Goal: Check status

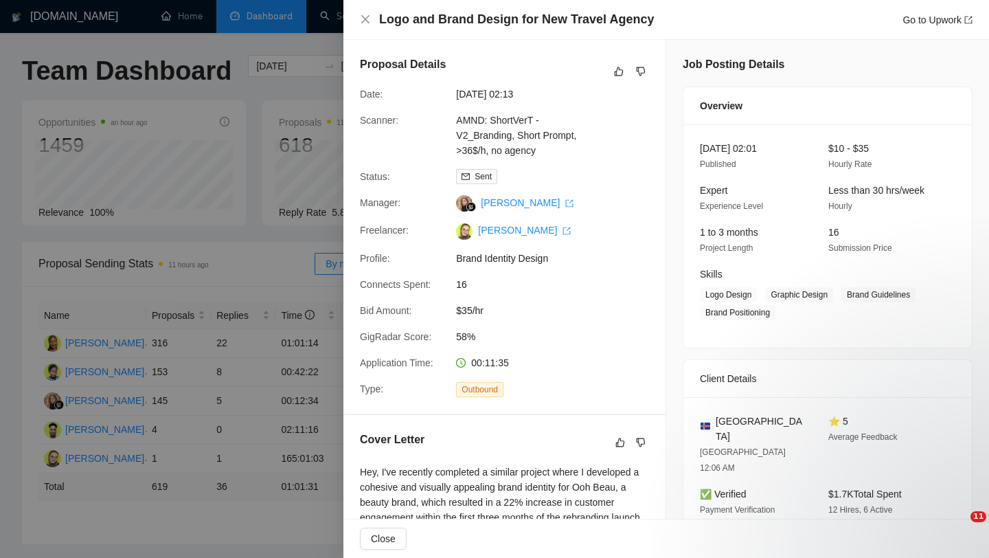
click at [298, 298] on div at bounding box center [494, 279] width 989 height 558
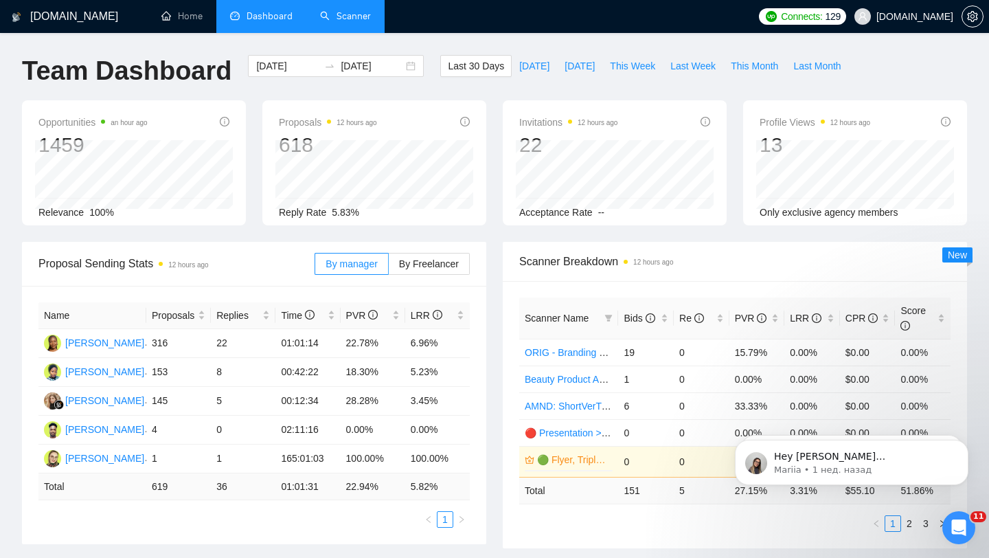
click at [353, 22] on link "Scanner" at bounding box center [345, 16] width 51 height 12
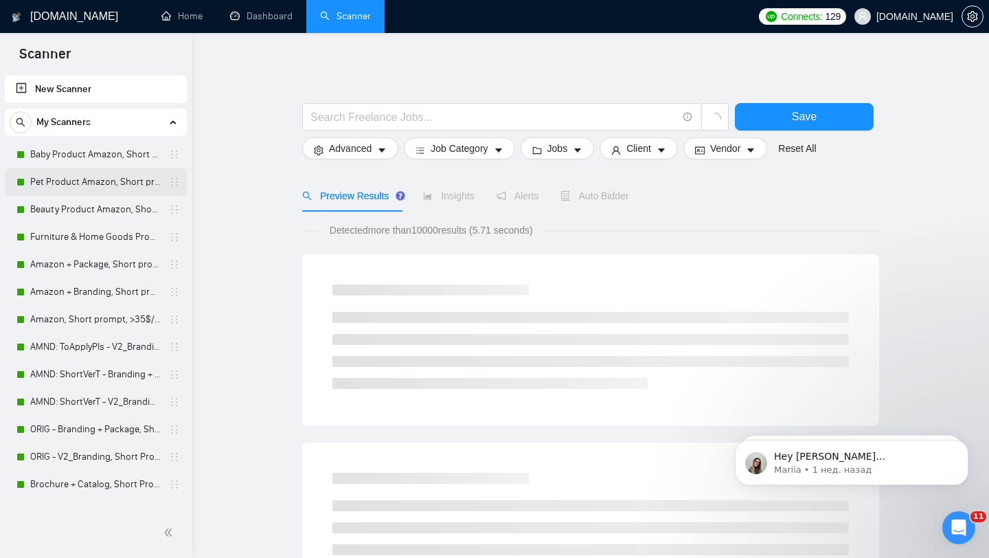
click at [91, 181] on link "Pet Product Amazon, Short prompt, >35$/h, no agency" at bounding box center [95, 181] width 131 height 27
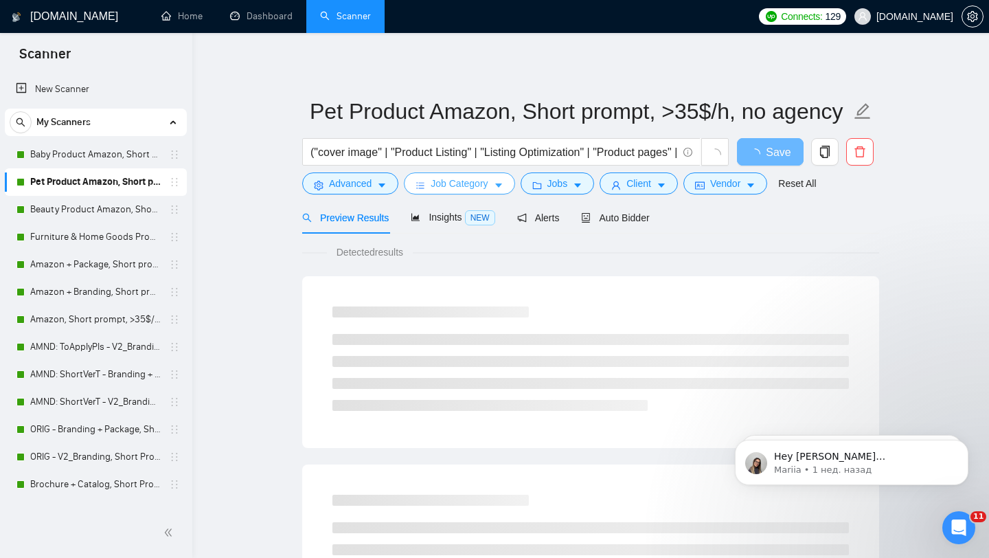
click at [474, 186] on span "Job Category" at bounding box center [459, 183] width 57 height 15
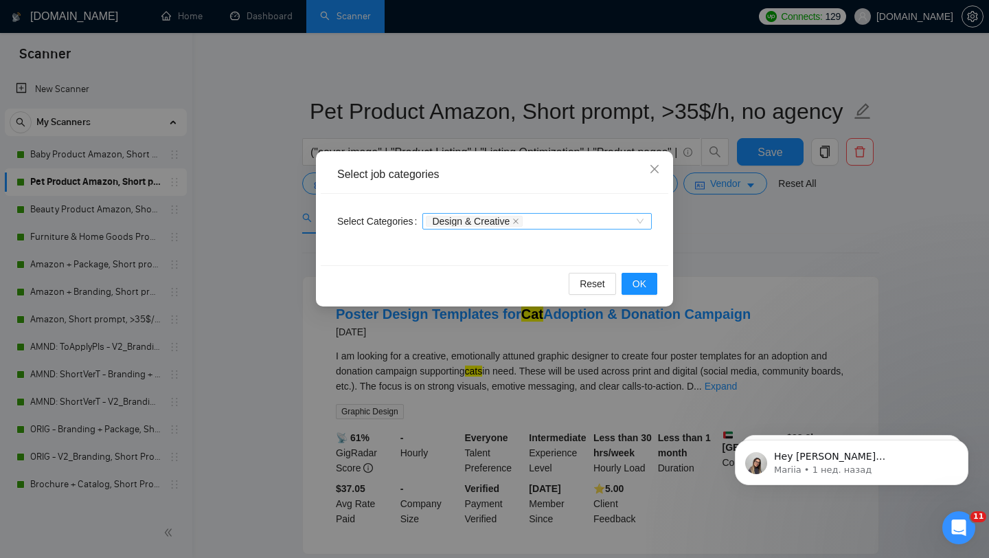
click at [634, 214] on div "Design & Creative" at bounding box center [530, 221] width 209 height 14
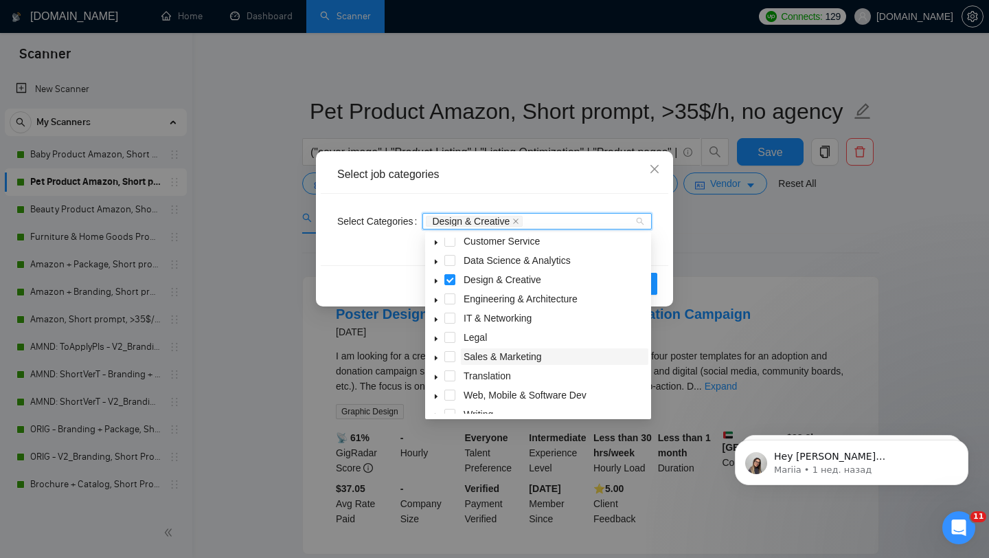
scroll to position [55, 0]
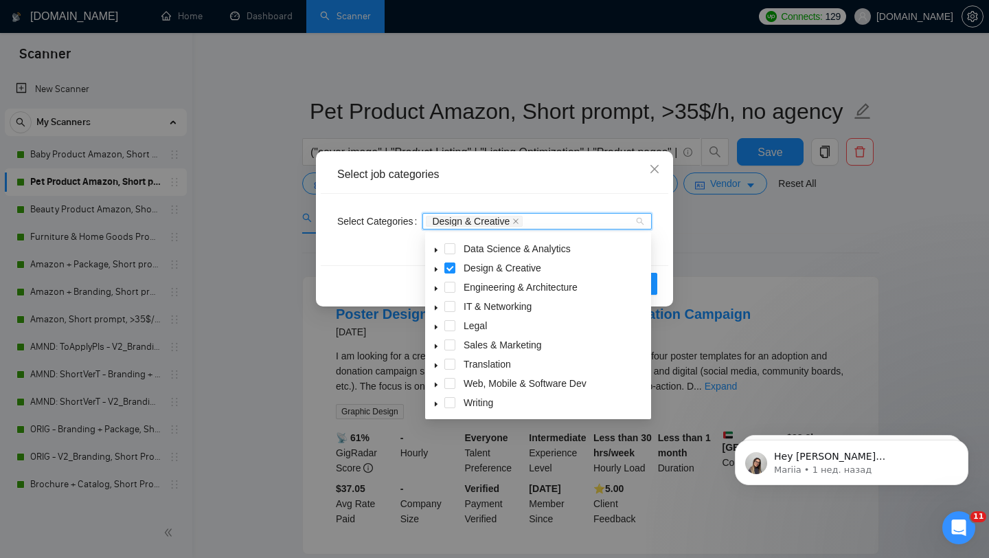
click at [436, 383] on icon "caret-down" at bounding box center [436, 385] width 3 height 5
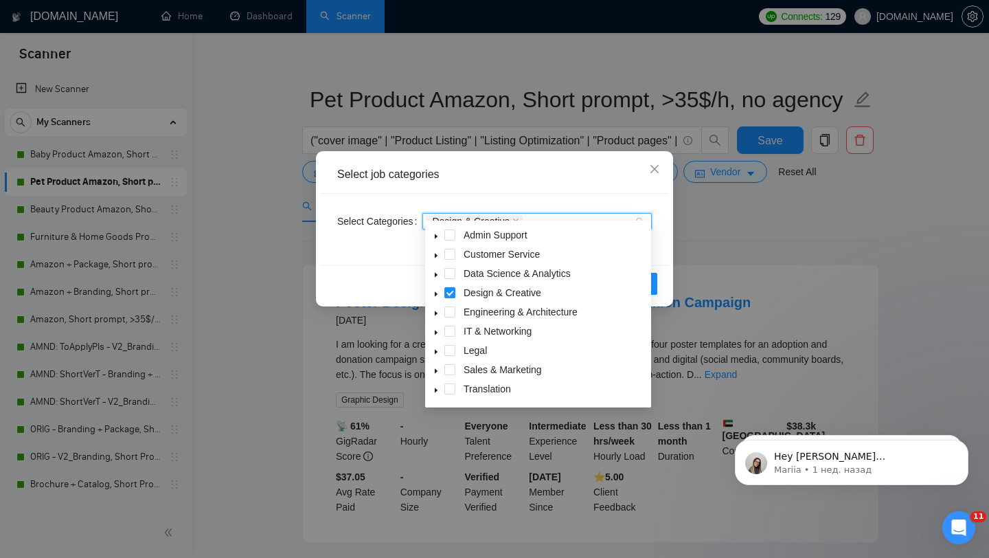
scroll to position [0, 0]
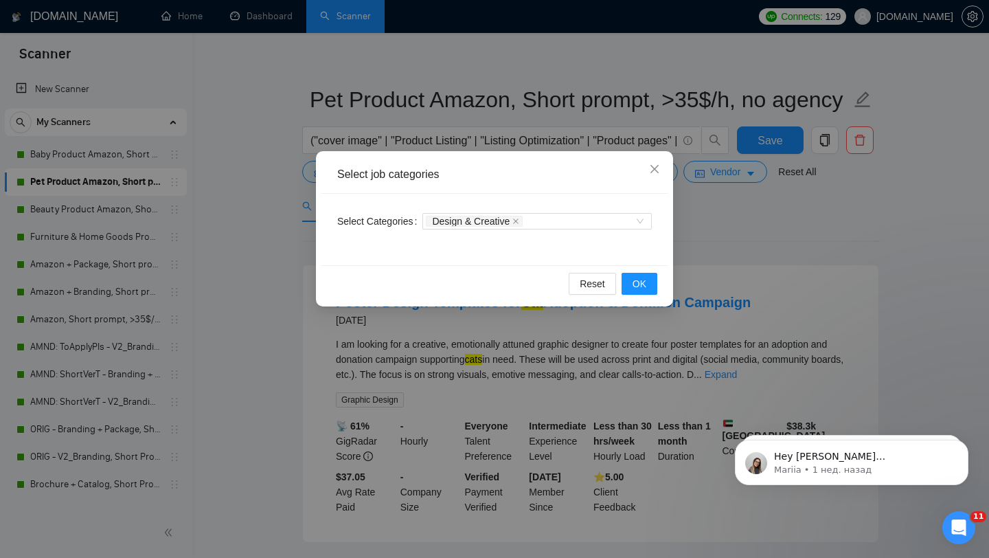
click at [591, 181] on div "Select job categories" at bounding box center [494, 174] width 315 height 15
click at [562, 217] on div "Design & Creative" at bounding box center [530, 221] width 209 height 14
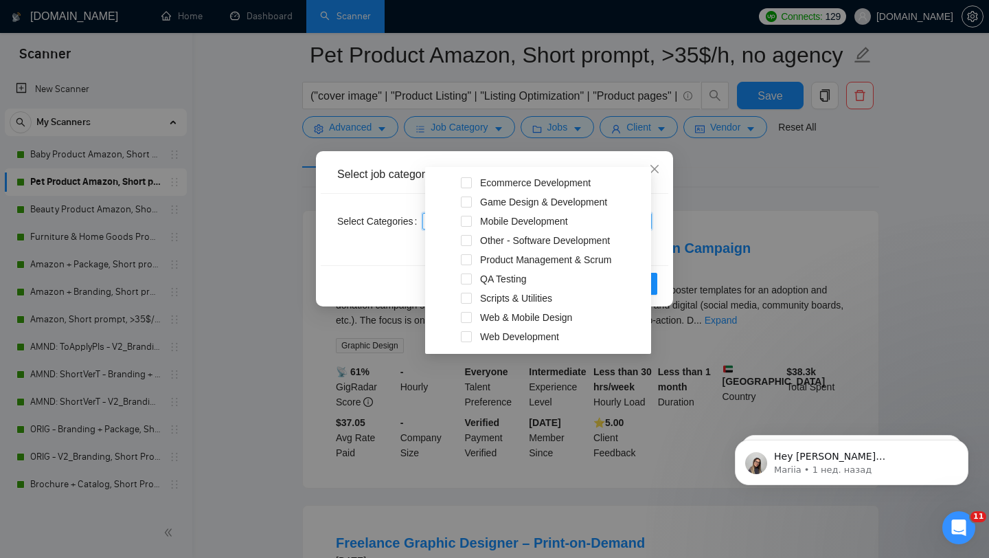
scroll to position [265, 0]
click at [658, 192] on div "Select job categories" at bounding box center [495, 175] width 348 height 38
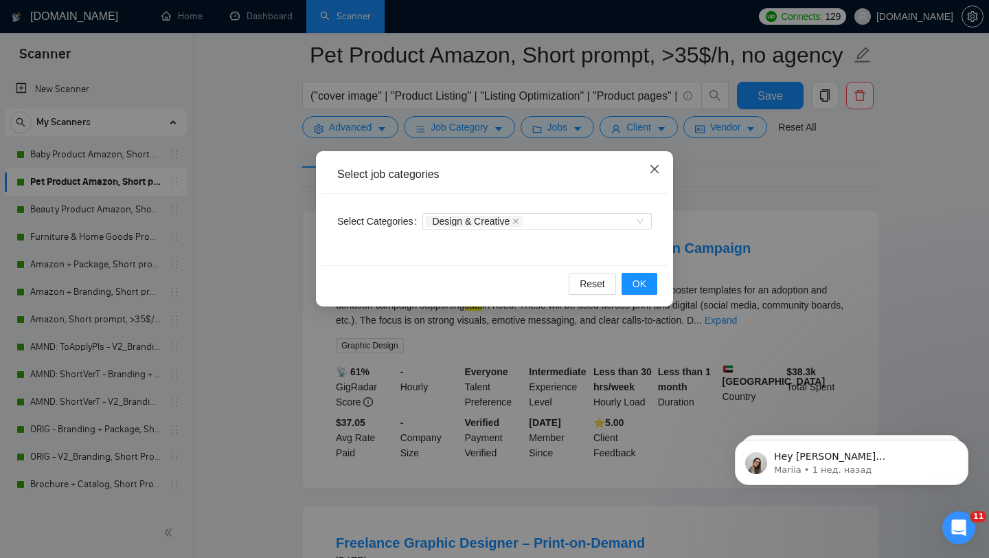
click at [651, 172] on icon "close" at bounding box center [655, 169] width 8 height 8
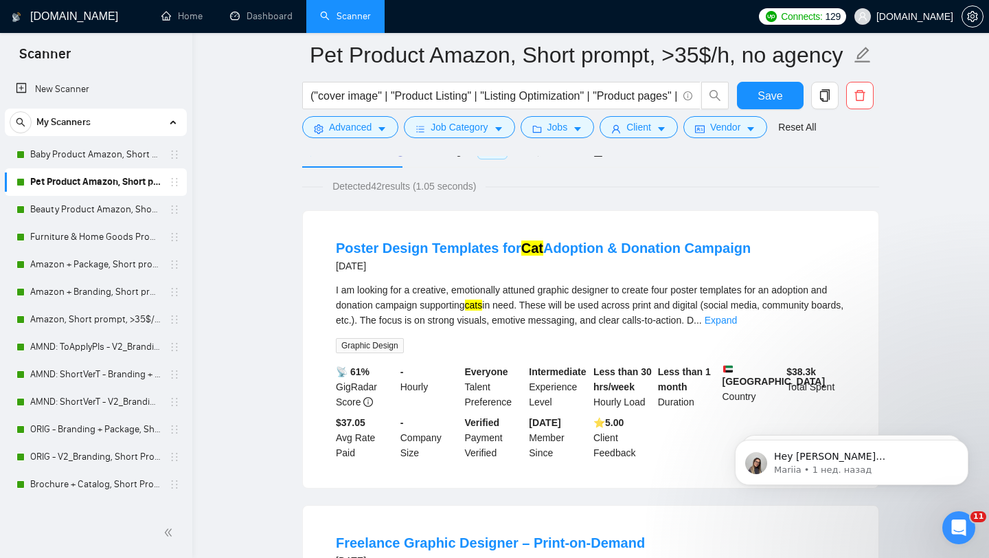
click at [895, 22] on span "[DOMAIN_NAME]" at bounding box center [904, 17] width 115 height 44
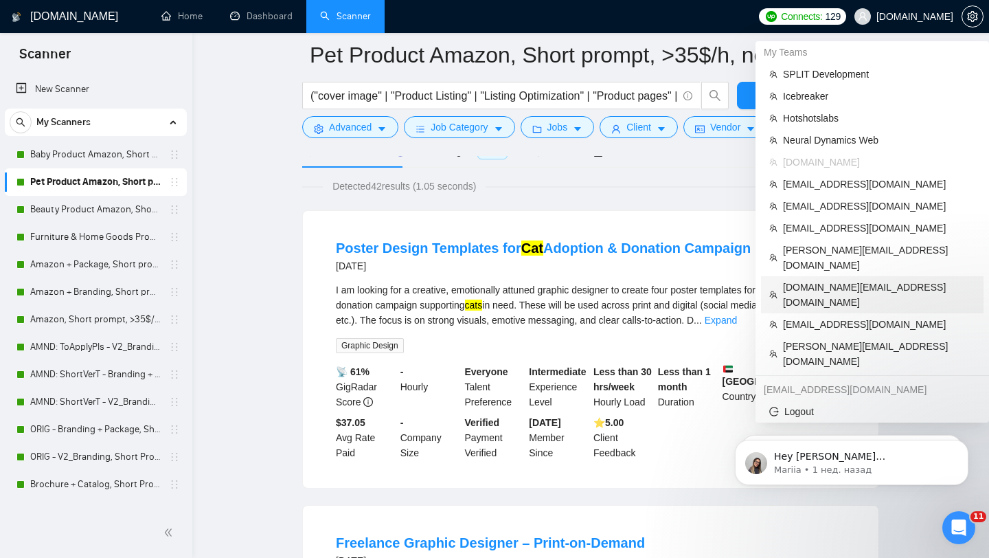
click at [829, 280] on span "[DOMAIN_NAME][EMAIL_ADDRESS][DOMAIN_NAME]" at bounding box center [879, 295] width 192 height 30
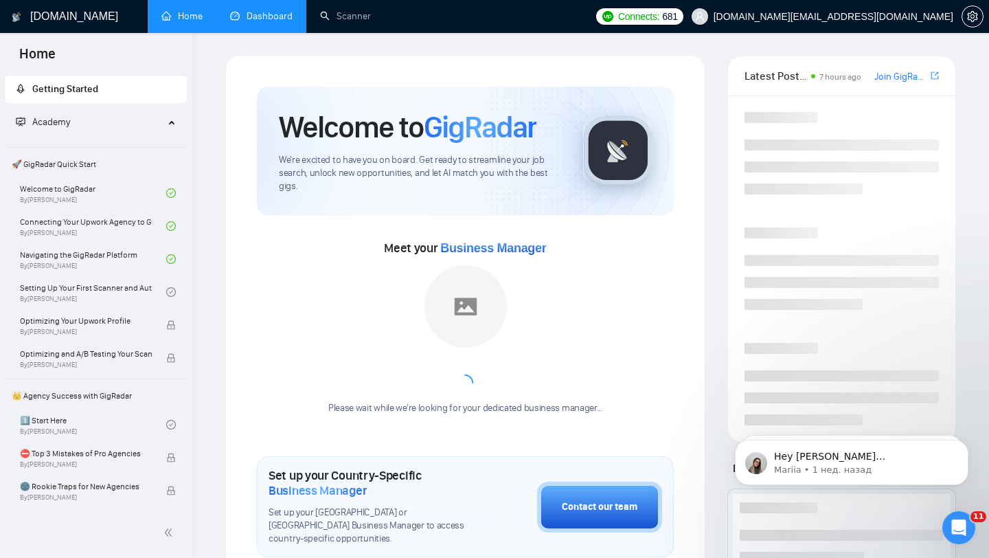
click at [253, 14] on link "Dashboard" at bounding box center [261, 16] width 63 height 12
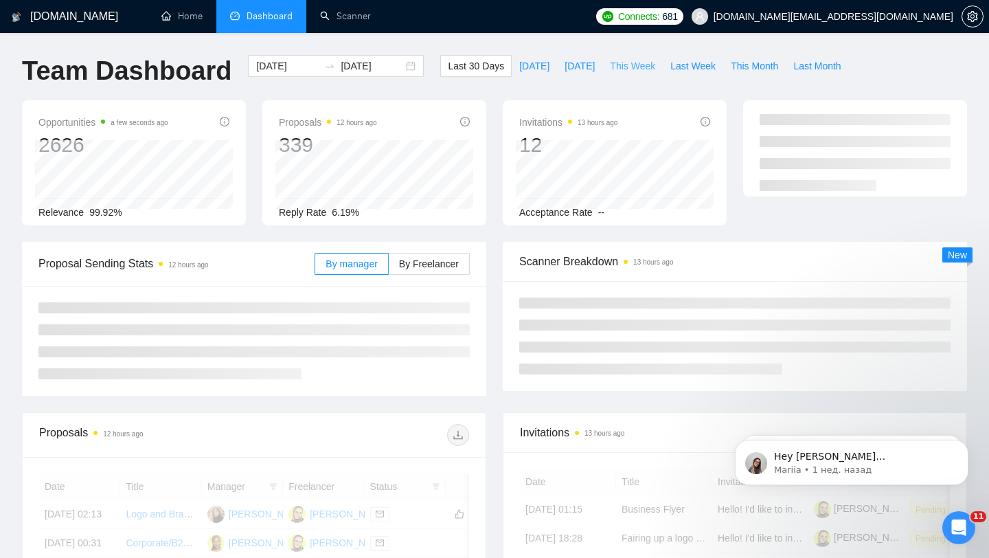
click at [634, 71] on span "This Week" at bounding box center [632, 65] width 45 height 15
type input "[DATE]"
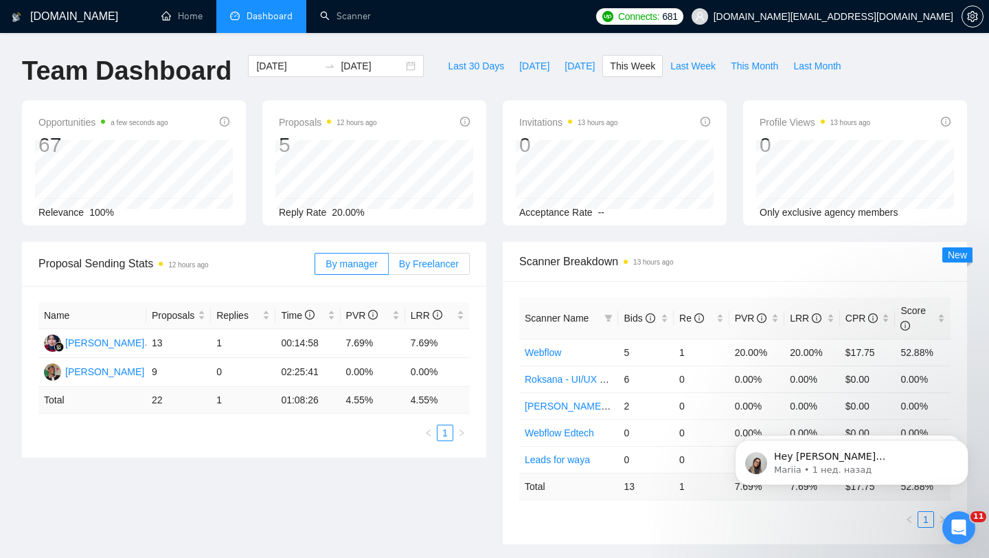
click at [434, 270] on label "By Freelancer" at bounding box center [429, 264] width 81 height 22
click at [389, 267] on input "By Freelancer" at bounding box center [389, 267] width 0 height 0
drag, startPoint x: 340, startPoint y: 346, endPoint x: 467, endPoint y: 344, distance: 127.1
click at [467, 344] on tr "[PERSON_NAME] 16 1 01:27:28 6.25% 6.25%" at bounding box center [254, 343] width 432 height 29
drag, startPoint x: 465, startPoint y: 353, endPoint x: 346, endPoint y: 337, distance: 119.9
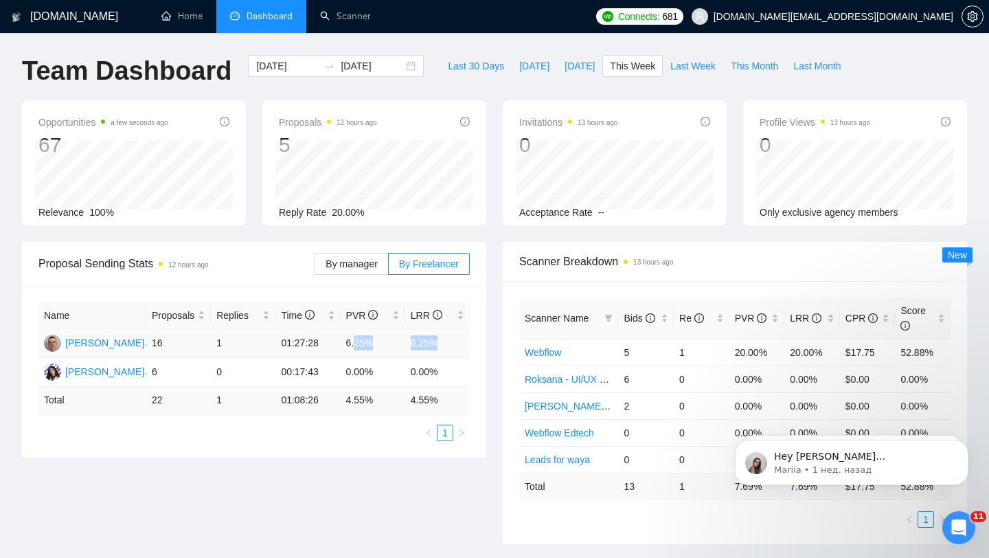
click at [347, 337] on tr "[PERSON_NAME] 16 1 01:27:28 6.25% 6.25%" at bounding box center [254, 343] width 432 height 29
click at [478, 376] on div "Name Proposals Replies Time PVR LRR [PERSON_NAME] 16 1 01:27:28 6.25% 6.25% [PE…" at bounding box center [254, 372] width 465 height 172
click at [371, 269] on span "By manager" at bounding box center [352, 263] width 52 height 11
click at [315, 267] on input "By manager" at bounding box center [315, 267] width 0 height 0
click at [422, 259] on span "By Freelancer" at bounding box center [429, 263] width 60 height 11
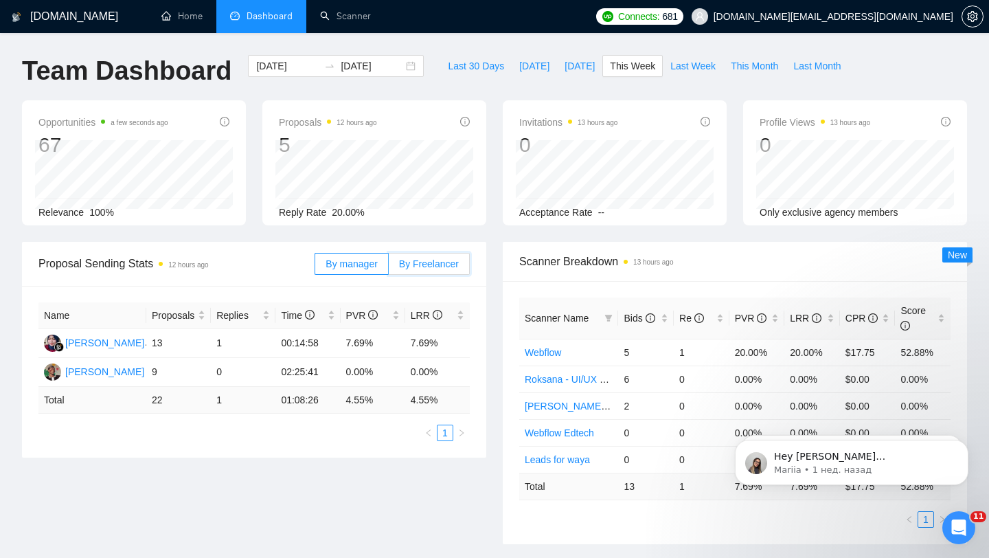
click at [389, 267] on input "By Freelancer" at bounding box center [389, 267] width 0 height 0
click at [364, 271] on label "By manager" at bounding box center [352, 264] width 74 height 22
click at [315, 267] on input "By manager" at bounding box center [315, 267] width 0 height 0
click at [707, 63] on span "Last Week" at bounding box center [693, 65] width 45 height 15
type input "[DATE]"
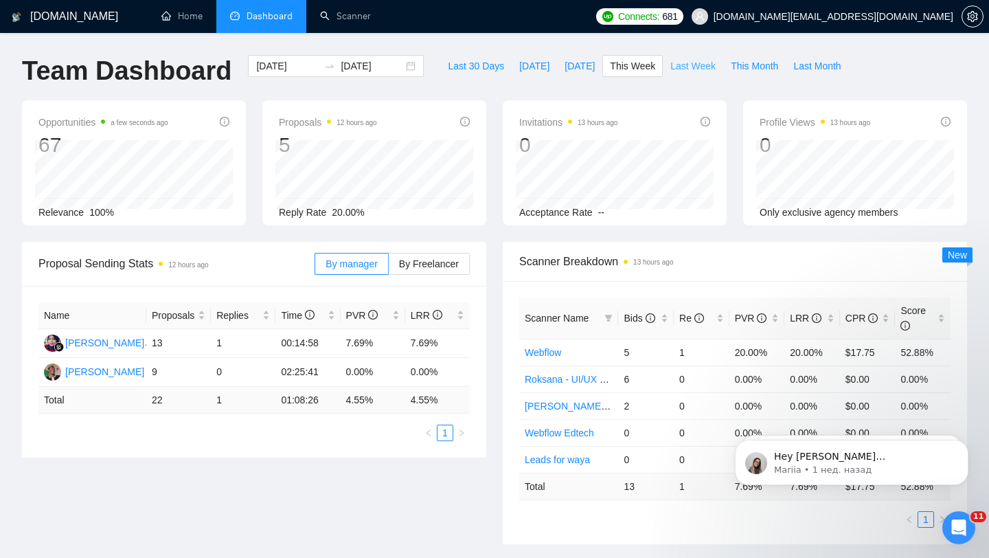
type input "[DATE]"
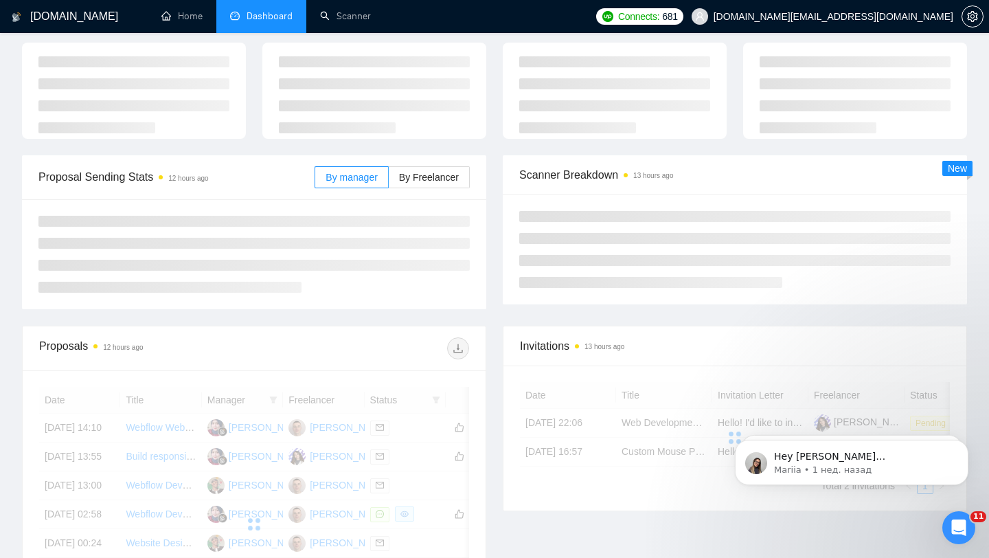
scroll to position [77, 0]
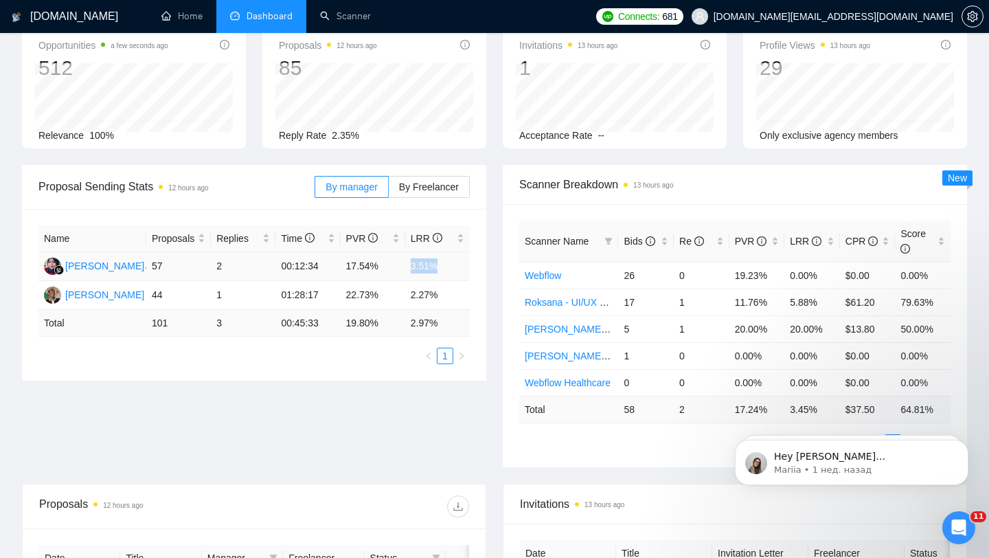
drag, startPoint x: 409, startPoint y: 265, endPoint x: 446, endPoint y: 266, distance: 37.1
click at [446, 267] on td "3.51%" at bounding box center [437, 266] width 65 height 29
drag, startPoint x: 402, startPoint y: 303, endPoint x: 438, endPoint y: 303, distance: 36.4
click at [438, 303] on tr "[PERSON_NAME] Azuatalam 44 1 01:28:17 22.73% 2.27%" at bounding box center [254, 295] width 432 height 29
drag, startPoint x: 407, startPoint y: 261, endPoint x: 444, endPoint y: 261, distance: 37.1
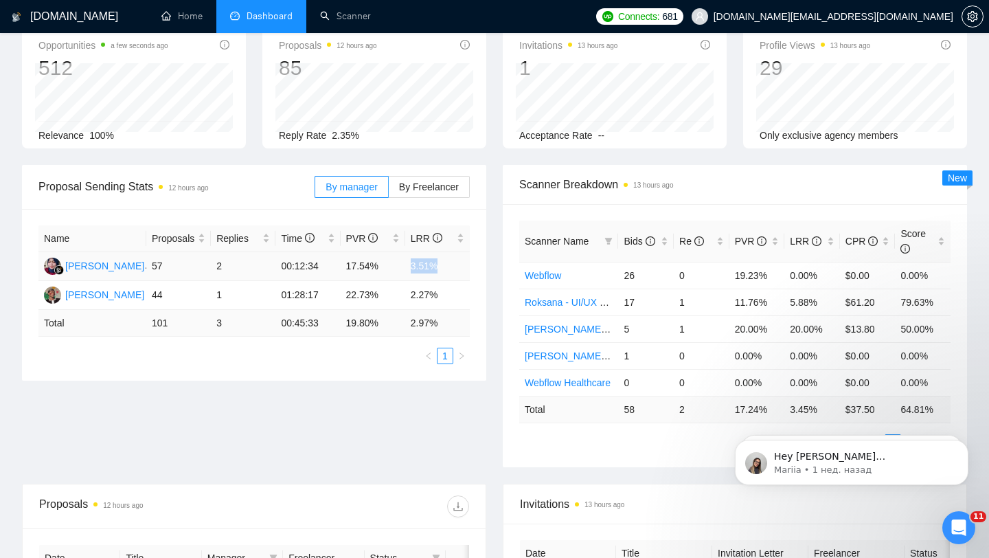
click at [444, 261] on td "3.51%" at bounding box center [437, 266] width 65 height 29
drag, startPoint x: 401, startPoint y: 312, endPoint x: 441, endPoint y: 312, distance: 39.9
click at [441, 312] on tr "Total 101 3 00:45:33 19.80 % 2.97 %" at bounding box center [254, 323] width 432 height 27
drag, startPoint x: 414, startPoint y: 318, endPoint x: 464, endPoint y: 320, distance: 50.2
click at [460, 320] on td "2.97 %" at bounding box center [437, 323] width 65 height 27
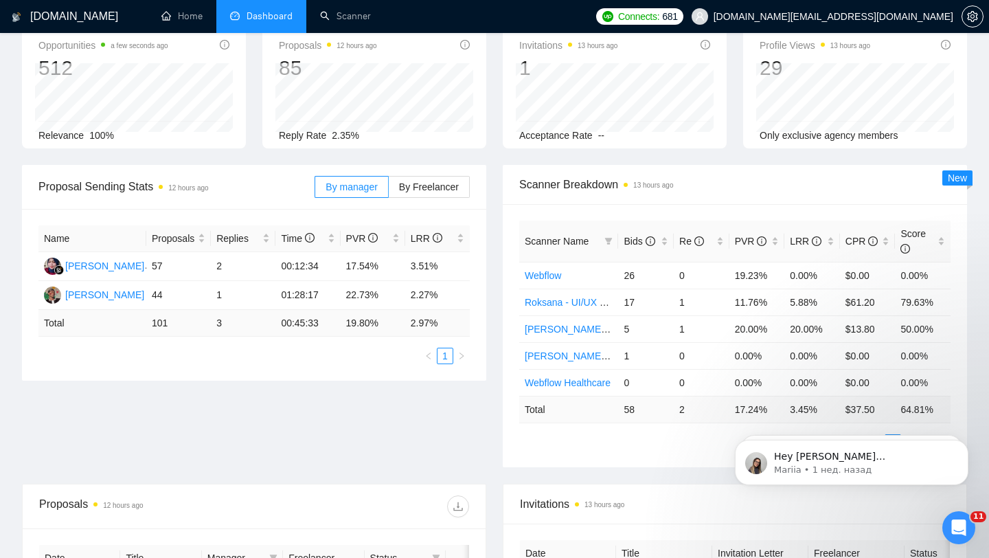
click at [440, 321] on td "2.97 %" at bounding box center [437, 323] width 65 height 27
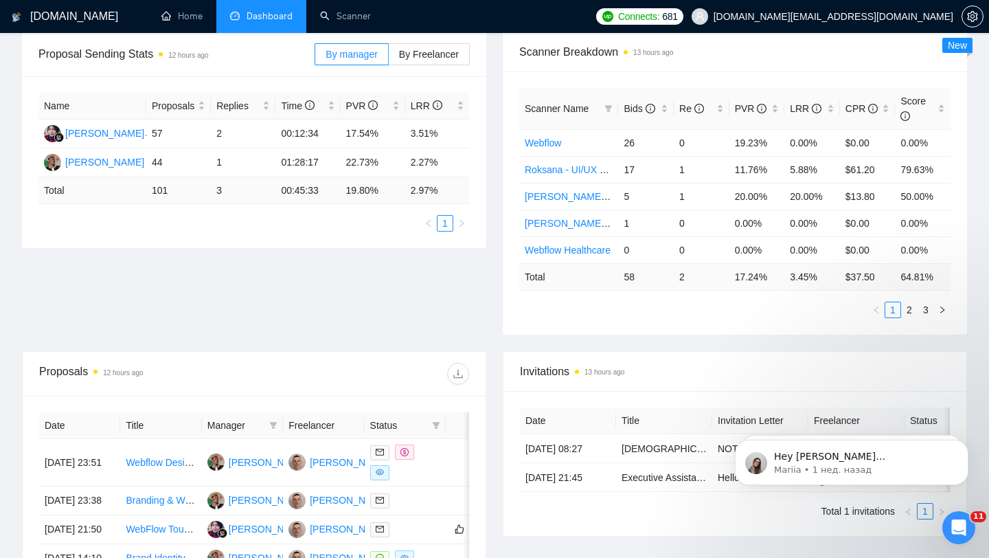
scroll to position [0, 0]
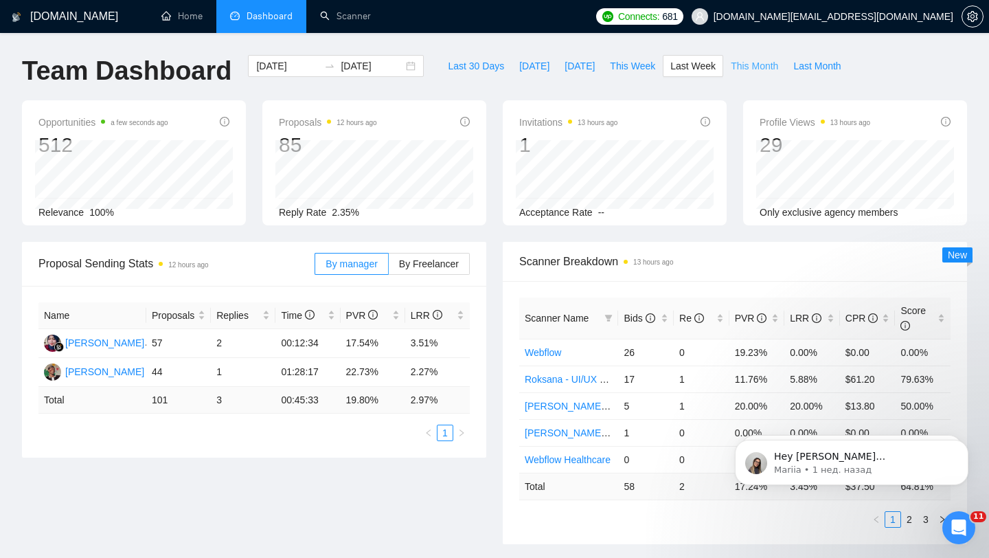
click at [746, 62] on span "This Month" at bounding box center [754, 65] width 47 height 15
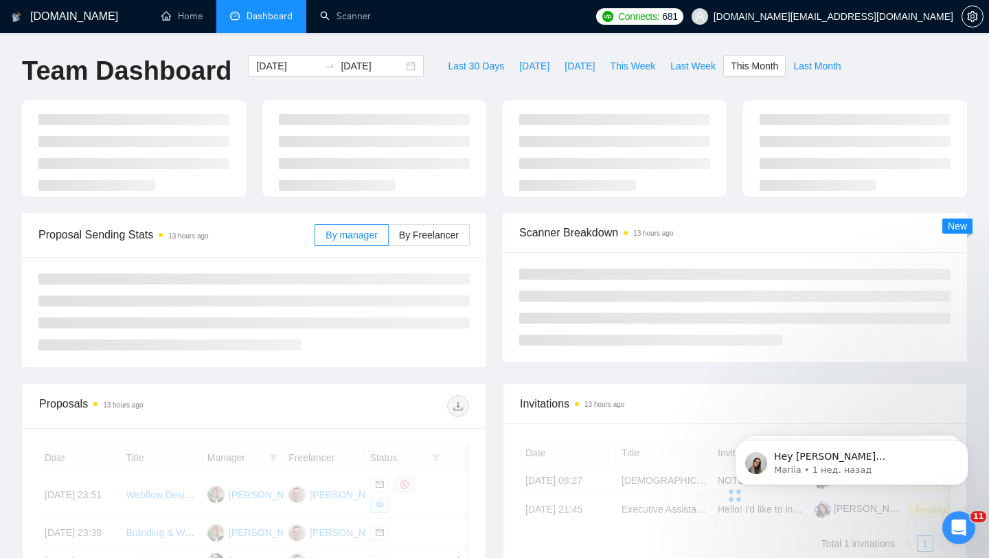
type input "[DATE]"
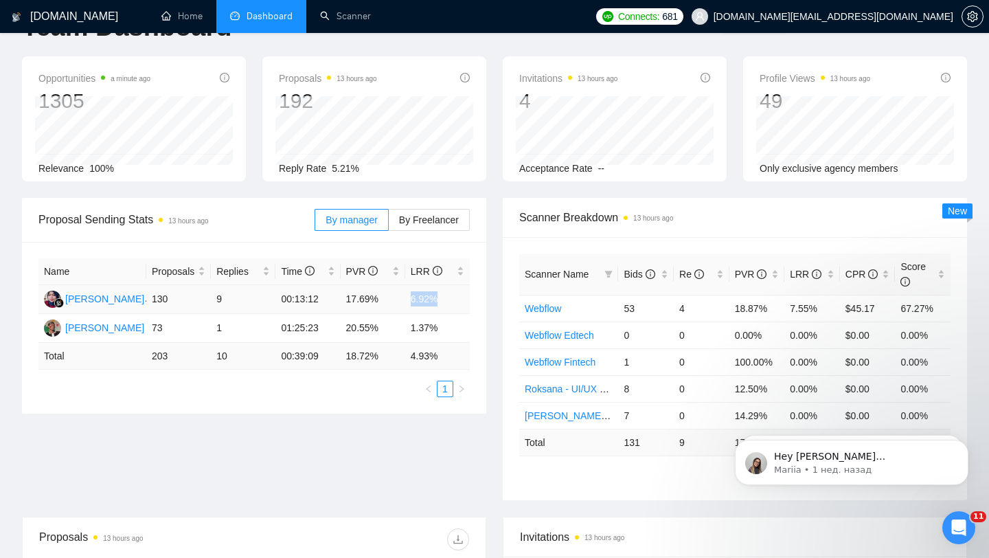
drag, startPoint x: 405, startPoint y: 298, endPoint x: 445, endPoint y: 300, distance: 40.6
click at [446, 300] on td "6.92%" at bounding box center [437, 299] width 65 height 29
click at [421, 298] on td "6.92%" at bounding box center [437, 299] width 65 height 29
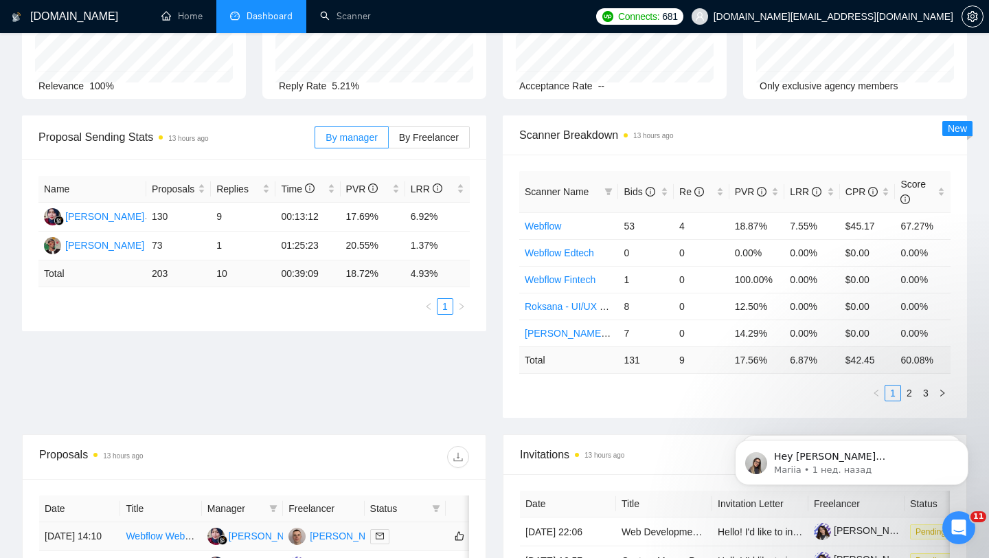
scroll to position [0, 0]
